Goal: Transaction & Acquisition: Obtain resource

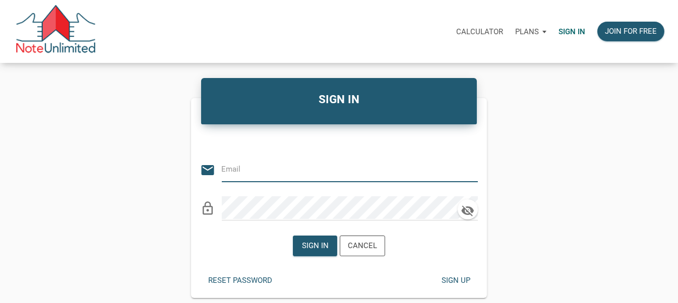
click at [252, 178] on input "email" at bounding box center [342, 169] width 241 height 23
type input "[PERSON_NAME][EMAIL_ADDRESS][DOMAIN_NAME]"
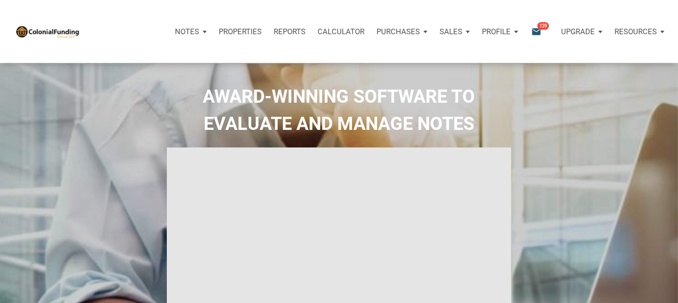
select select
type input "Introduction to new features"
select select
click at [415, 34] on p "Purchases" at bounding box center [397, 31] width 43 height 9
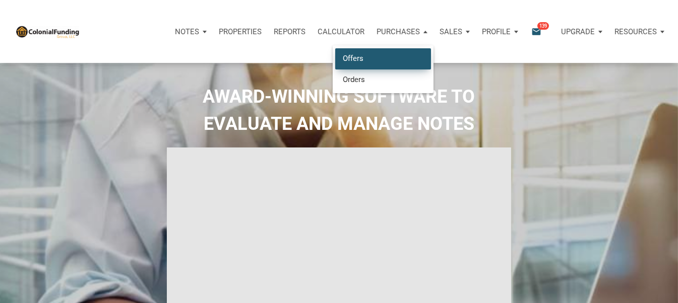
click at [370, 60] on link "Offers" at bounding box center [383, 58] width 96 height 21
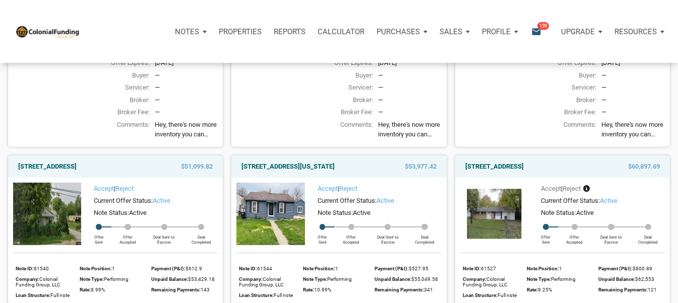
scroll to position [705, 0]
